Goal: Task Accomplishment & Management: Use online tool/utility

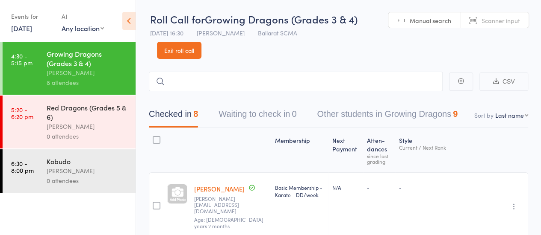
click at [182, 50] on link "Exit roll call" at bounding box center [179, 50] width 44 height 17
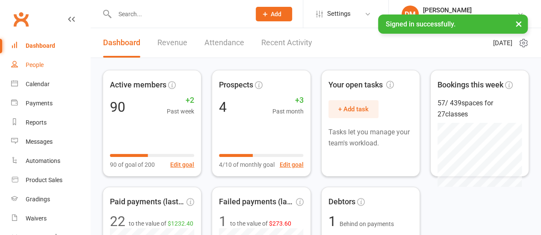
click at [34, 68] on div "People" at bounding box center [35, 65] width 18 height 7
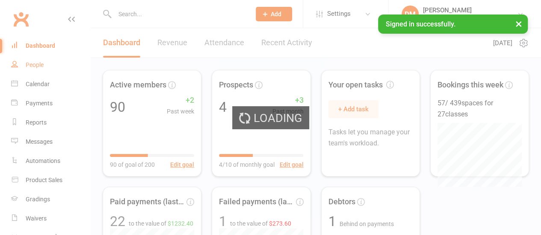
select select "100"
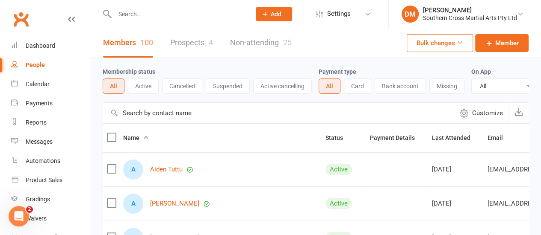
click at [253, 45] on link "Non-attending 25" at bounding box center [261, 42] width 62 height 29
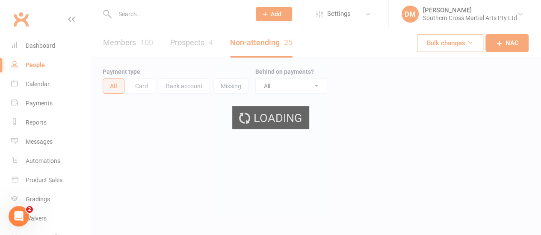
select select "50"
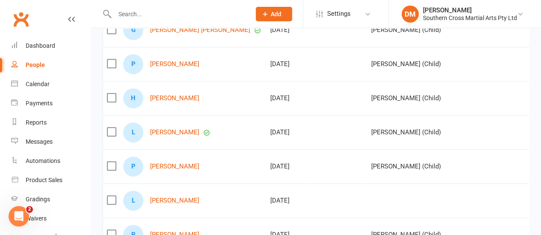
scroll to position [214, 0]
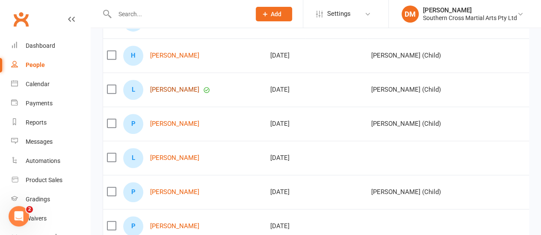
click at [170, 88] on link "Lee Cornell" at bounding box center [174, 89] width 49 height 7
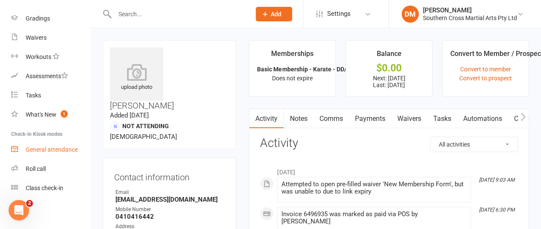
scroll to position [182, 0]
click at [41, 168] on div "Roll call" at bounding box center [36, 168] width 20 height 7
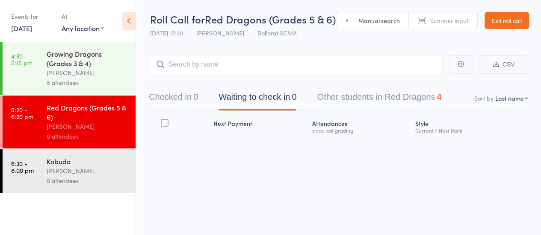
click at [214, 59] on input "search" at bounding box center [296, 65] width 294 height 20
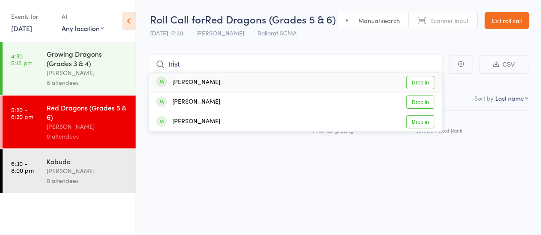
type input "trist"
click at [418, 82] on link "Drop in" at bounding box center [420, 82] width 28 height 13
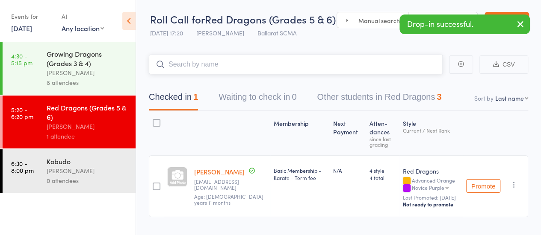
click at [181, 65] on input "search" at bounding box center [296, 65] width 294 height 20
type input "tom"
click at [419, 82] on link "Drop in" at bounding box center [420, 82] width 28 height 13
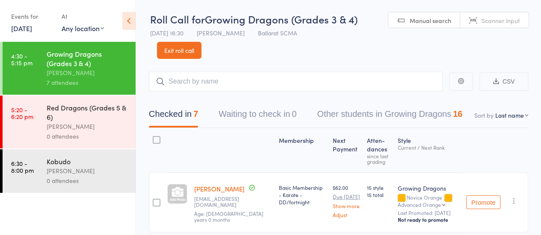
click at [184, 47] on link "Exit roll call" at bounding box center [179, 50] width 44 height 17
